Goal: Task Accomplishment & Management: Manage account settings

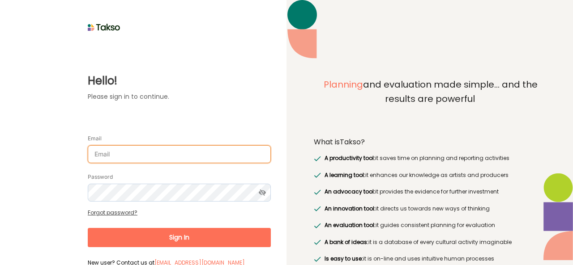
click at [149, 147] on input "Email" at bounding box center [179, 154] width 183 height 18
type input "[EMAIL_ADDRESS][DOMAIN_NAME]"
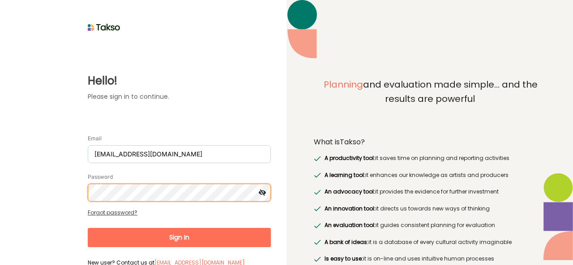
click at [88, 228] on button "Sign In" at bounding box center [179, 237] width 183 height 19
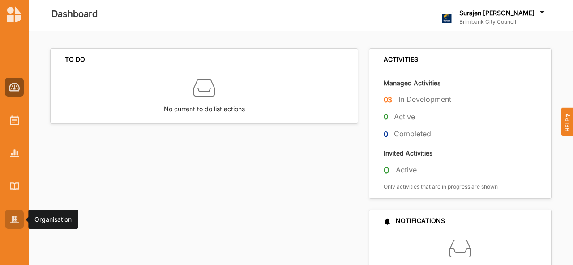
click at [15, 215] on div at bounding box center [14, 219] width 19 height 19
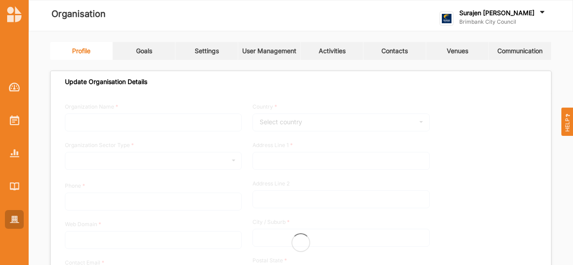
type input "Brimbank City Council"
type input "[PHONE_NUMBER]"
type input "[DOMAIN_NAME]"
type input "[EMAIL_ADDRESS][DOMAIN_NAME]"
type input "[STREET_ADDRESS]"
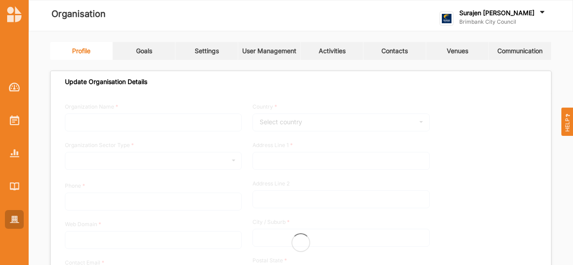
type input "Sunshine"
type input "3020"
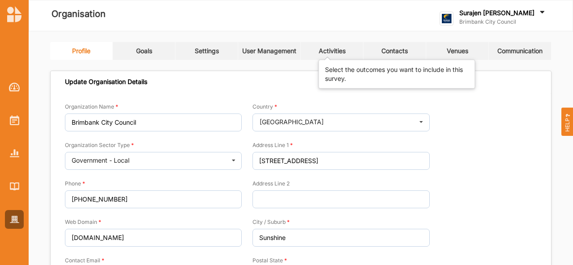
click at [331, 49] on div "Activities" at bounding box center [332, 51] width 27 height 8
